Goal: Task Accomplishment & Management: Use online tool/utility

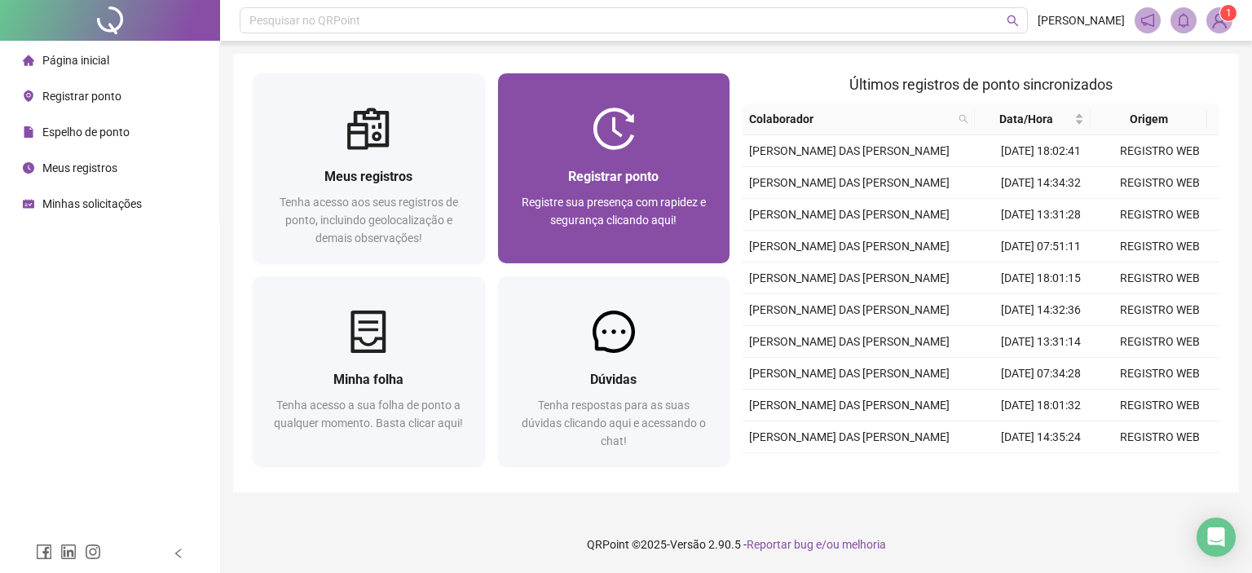
click at [630, 182] on span "Registrar ponto" at bounding box center [613, 176] width 90 height 15
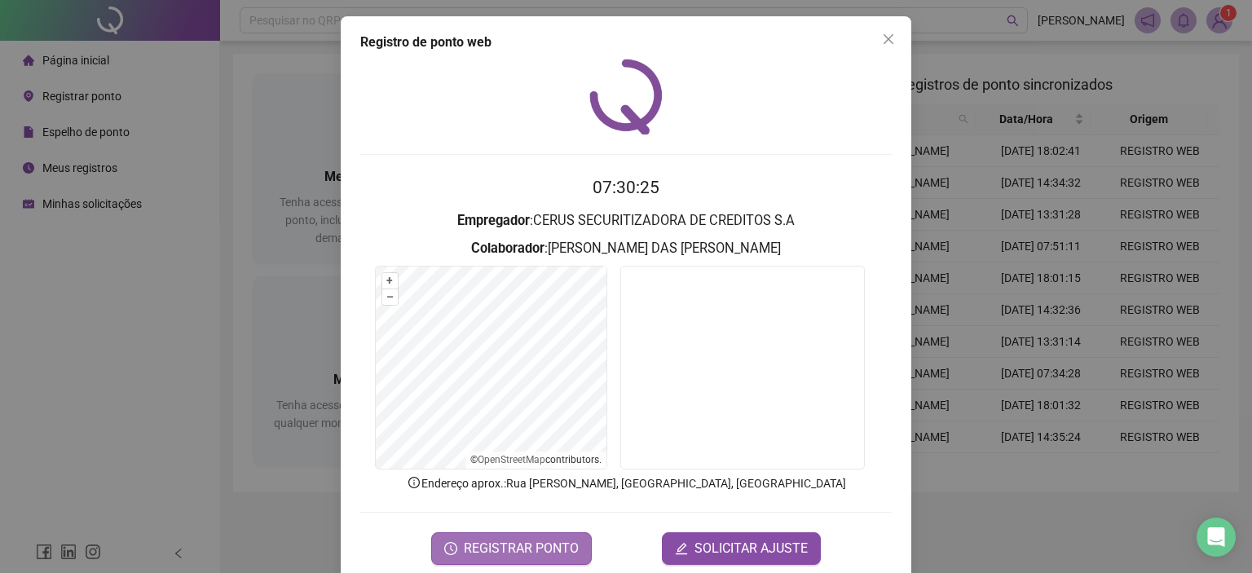
click at [563, 541] on span "REGISTRAR PONTO" at bounding box center [521, 549] width 115 height 20
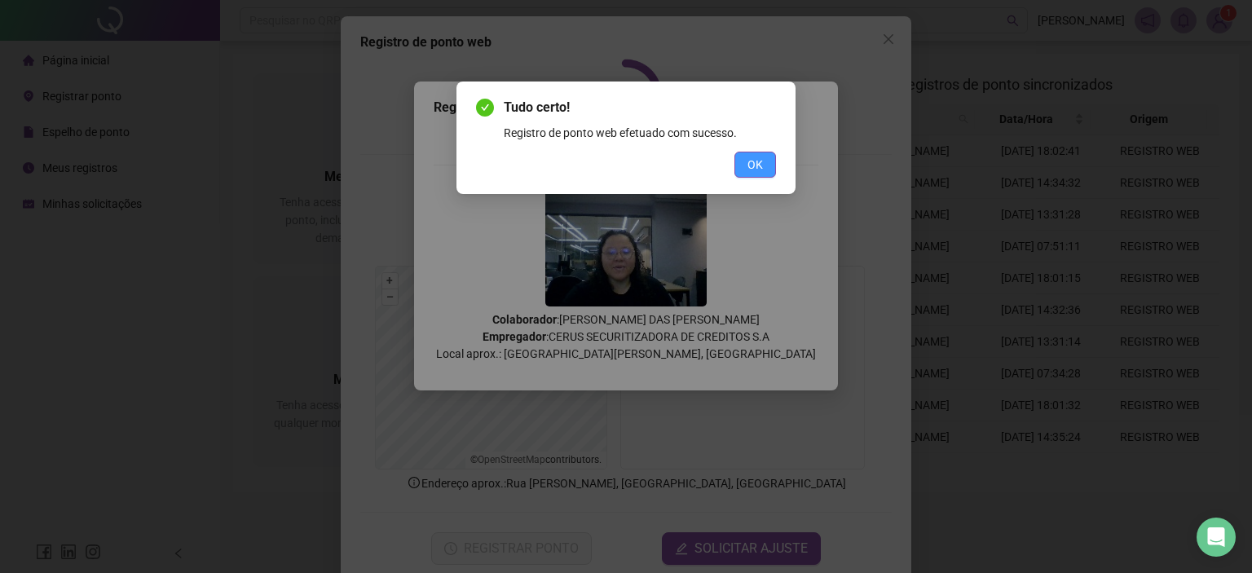
click at [759, 162] on span "OK" at bounding box center [754, 165] width 15 height 18
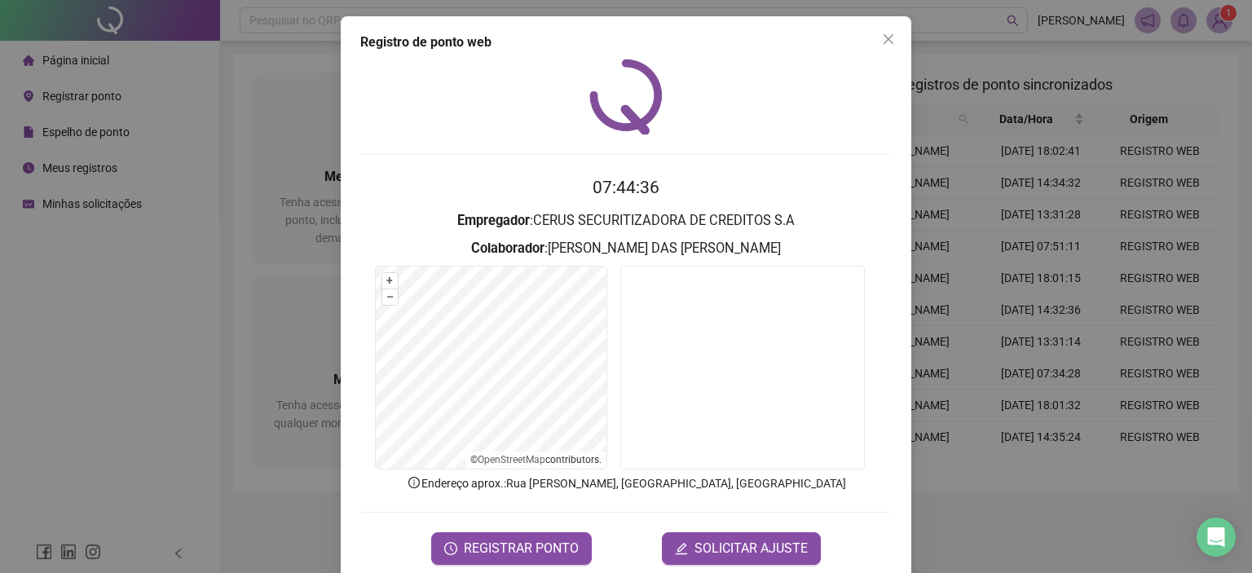
click at [882, 36] on icon "close" at bounding box center [888, 39] width 13 height 13
